Goal: Information Seeking & Learning: Learn about a topic

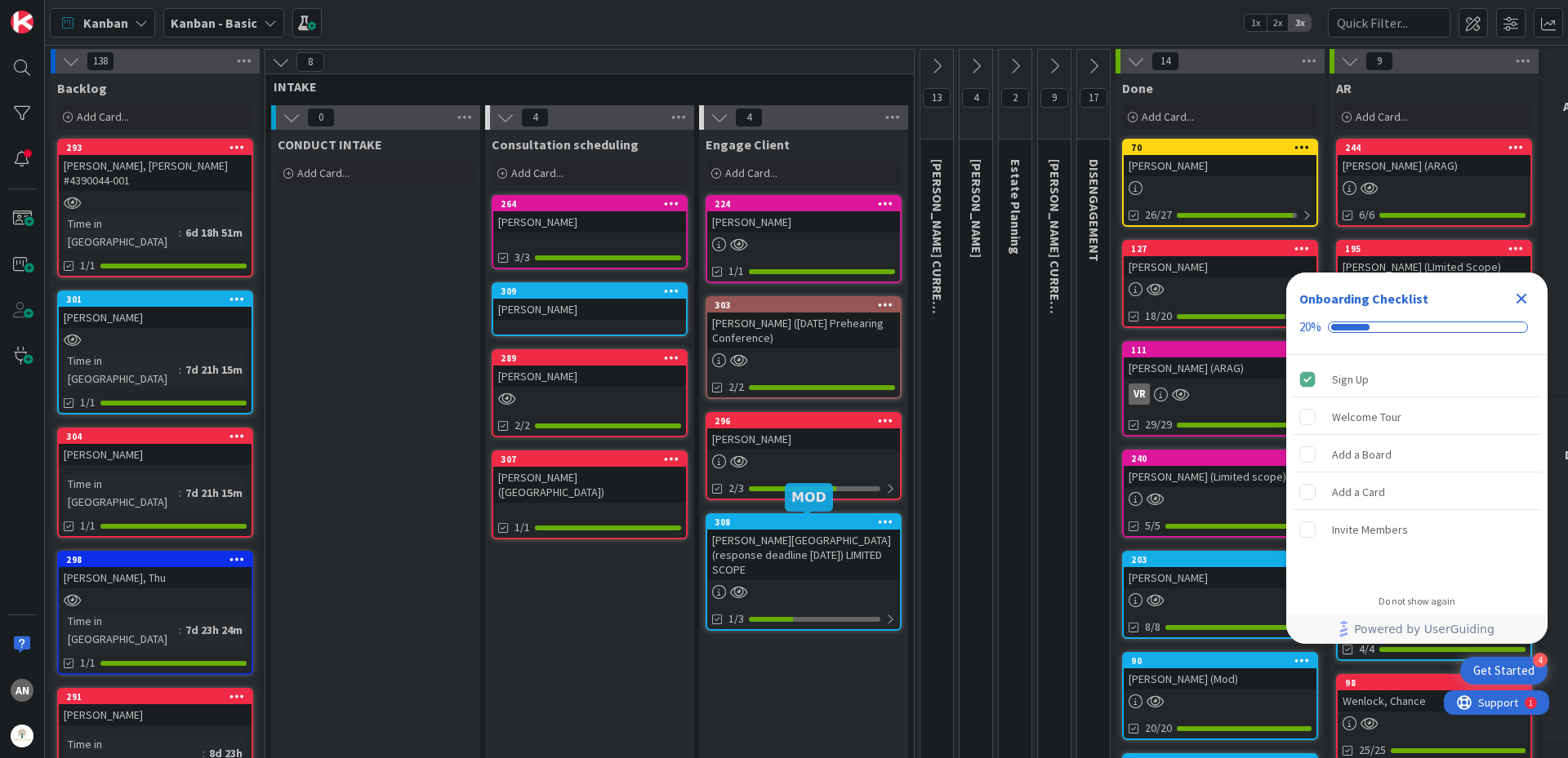
click at [821, 545] on div "[PERSON_NAME][GEOGRAPHIC_DATA] (response deadline [DATE]) LIMITED SCOPE" at bounding box center [803, 555] width 193 height 51
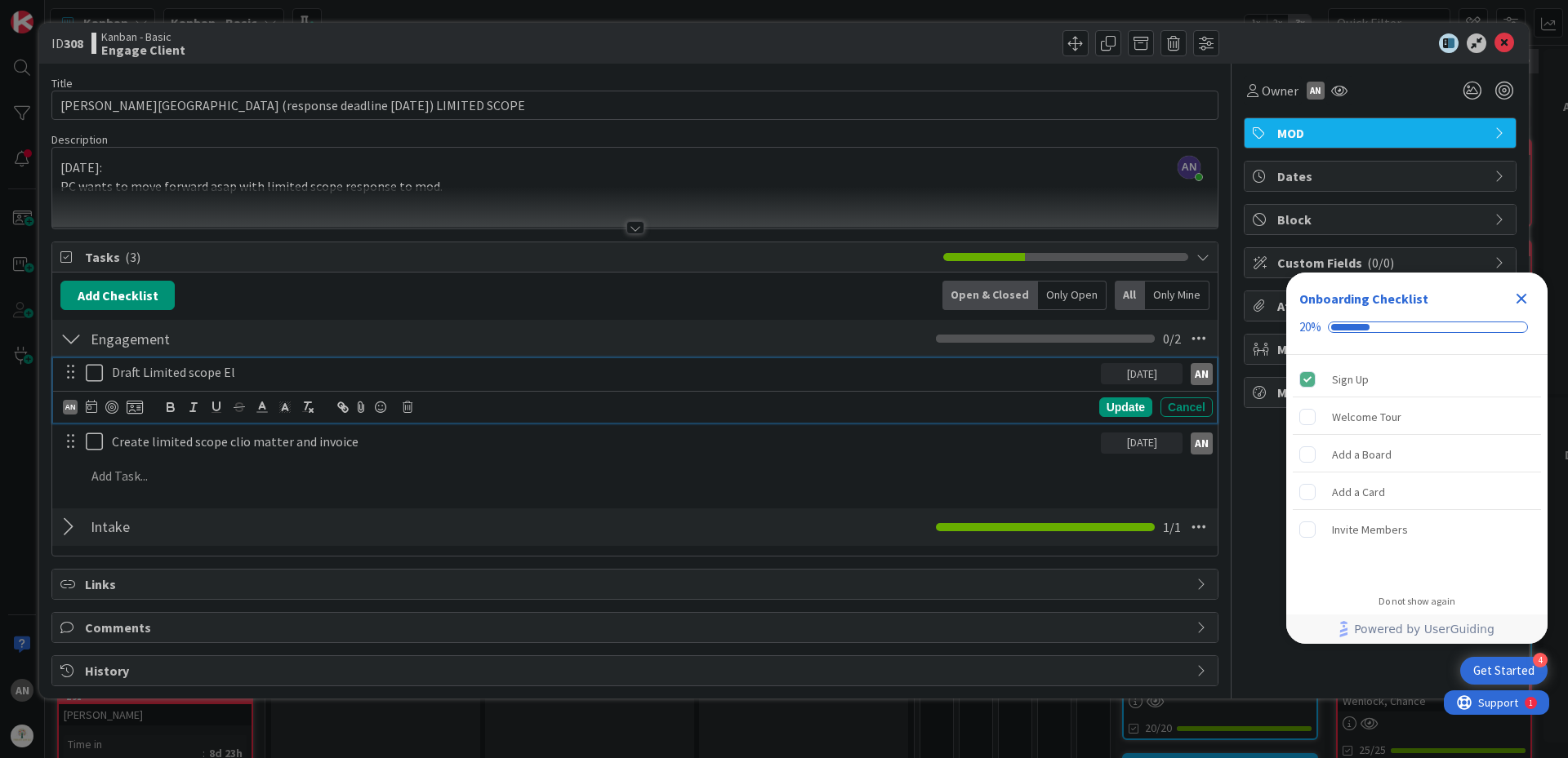
click at [452, 364] on p "Draft Limited scope El" at bounding box center [604, 373] width 983 height 19
click at [1500, 42] on icon at bounding box center [1504, 43] width 19 height 19
